Goal: Transaction & Acquisition: Book appointment/travel/reservation

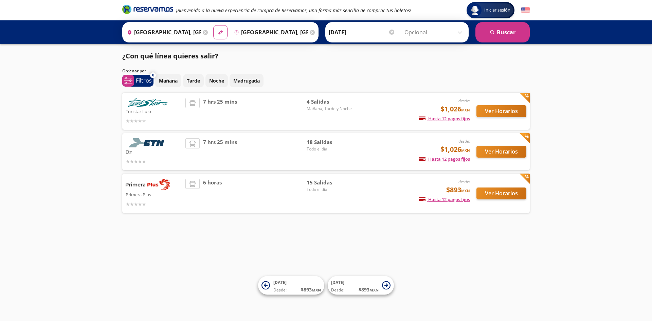
click at [334, 184] on span "15 Salidas" at bounding box center [331, 183] width 48 height 8
click at [494, 194] on button "Ver Horarios" at bounding box center [501, 193] width 50 height 12
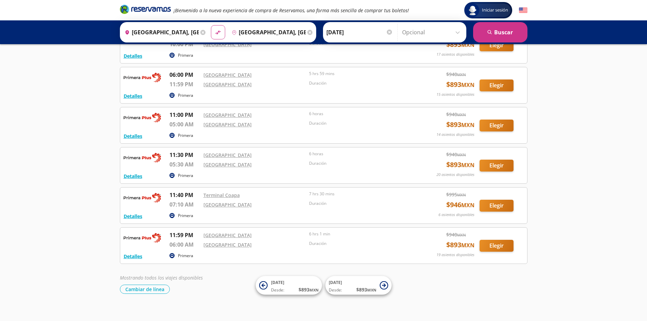
scroll to position [422, 0]
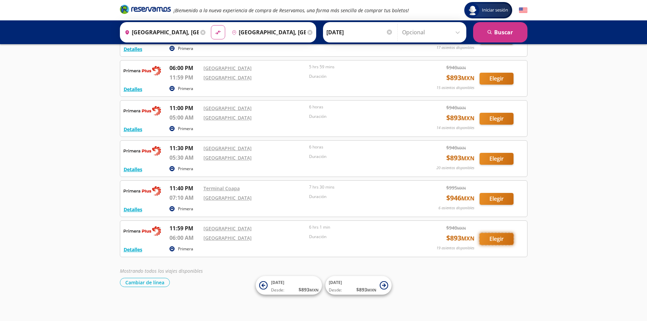
click at [497, 239] on button "Elegir" at bounding box center [496, 239] width 34 height 12
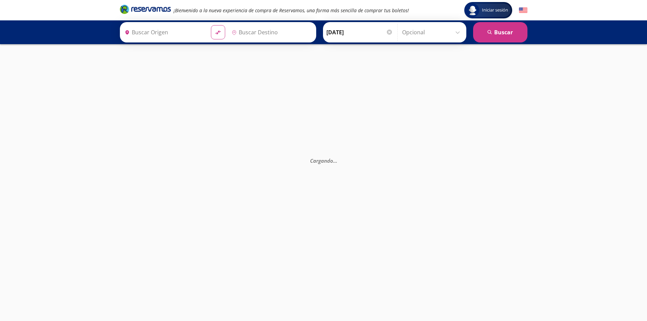
type input "[GEOGRAPHIC_DATA], [GEOGRAPHIC_DATA]"
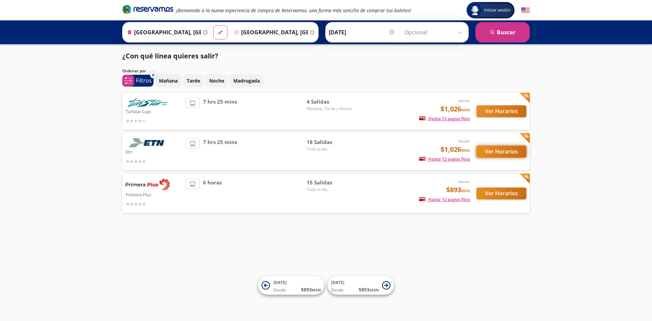
click at [495, 152] on button "Ver Horarios" at bounding box center [501, 152] width 50 height 12
click at [494, 111] on button "Ver Horarios" at bounding box center [501, 111] width 50 height 12
